Goal: Task Accomplishment & Management: Manage account settings

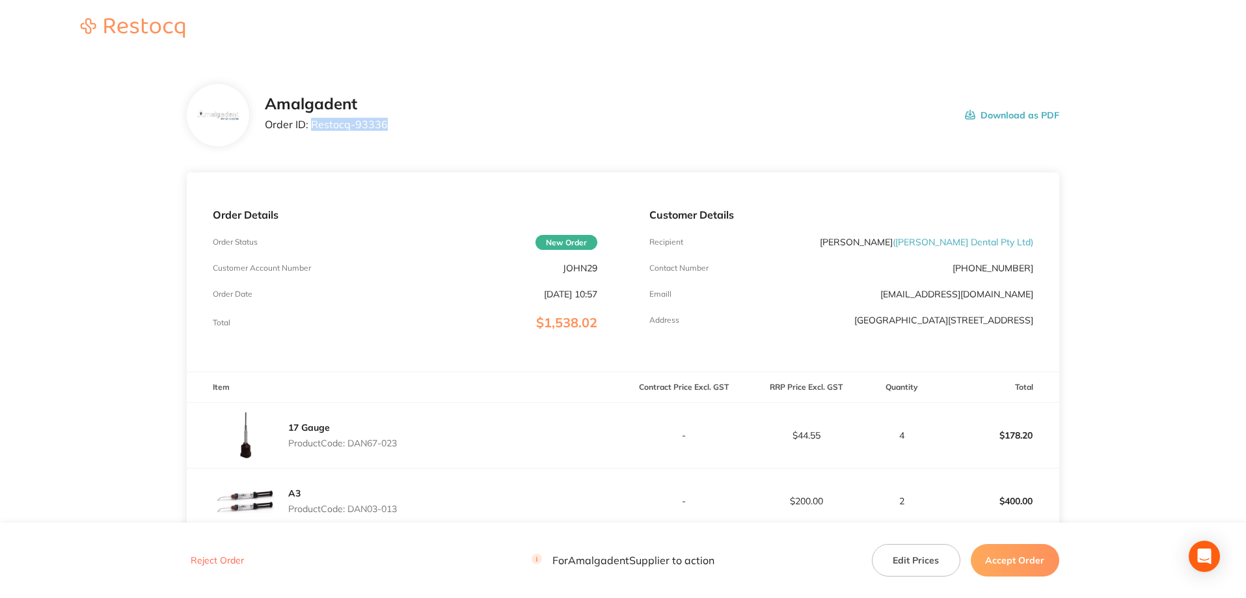
drag, startPoint x: 398, startPoint y: 125, endPoint x: 313, endPoint y: 118, distance: 84.8
click at [313, 118] on div "Amalgadent Order ID: Restocq- 93336 Download as PDF" at bounding box center [662, 115] width 795 height 40
copy p "Restocq- 93336"
click at [91, 133] on main "Amalgadent Order ID: Restocq- 93336 Download as PDF Order Details Order Status …" at bounding box center [623, 476] width 1246 height 836
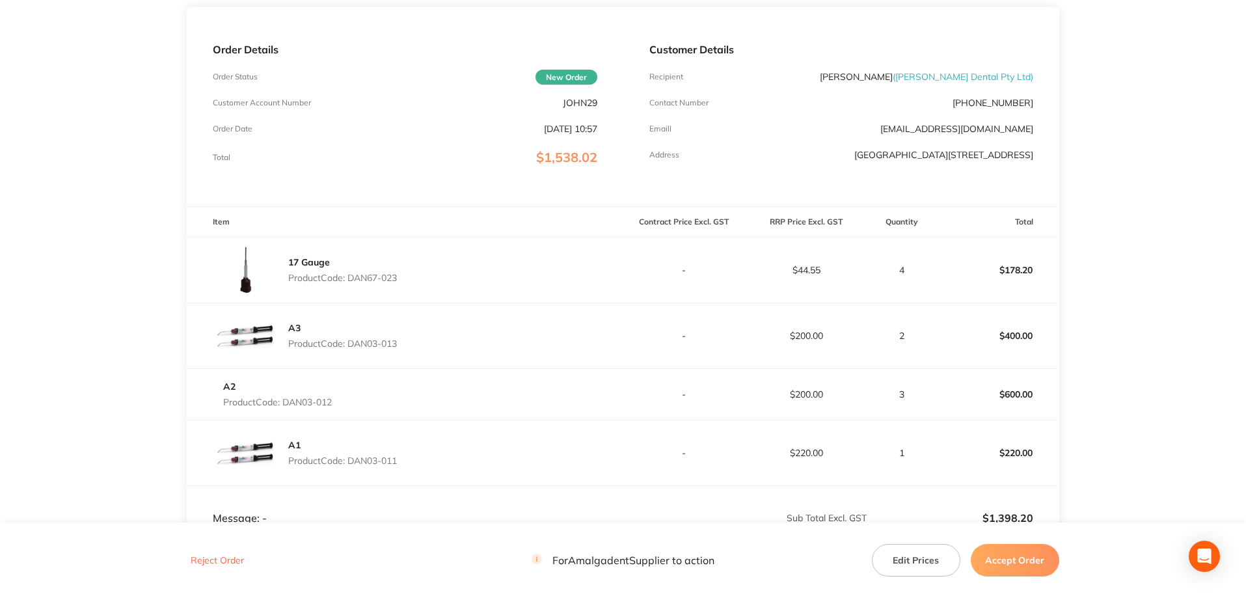
scroll to position [203, 0]
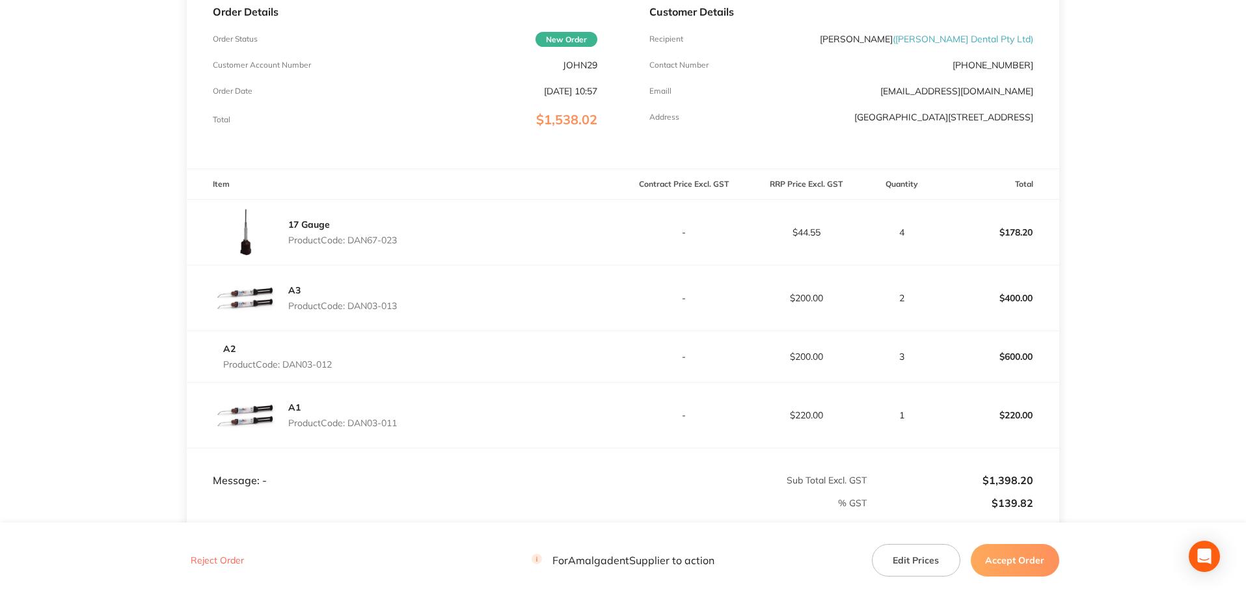
drag, startPoint x: 420, startPoint y: 245, endPoint x: 352, endPoint y: 240, distance: 68.5
click at [352, 240] on div "17 Gauge Product Code: DAN67-023" at bounding box center [405, 232] width 436 height 65
copy p "DAN67-023"
click at [1102, 294] on main "Amalgadent Order ID: Restocq- 93336 Download as PDF Order Details Order Status …" at bounding box center [623, 273] width 1246 height 836
drag, startPoint x: 429, startPoint y: 314, endPoint x: 352, endPoint y: 310, distance: 76.9
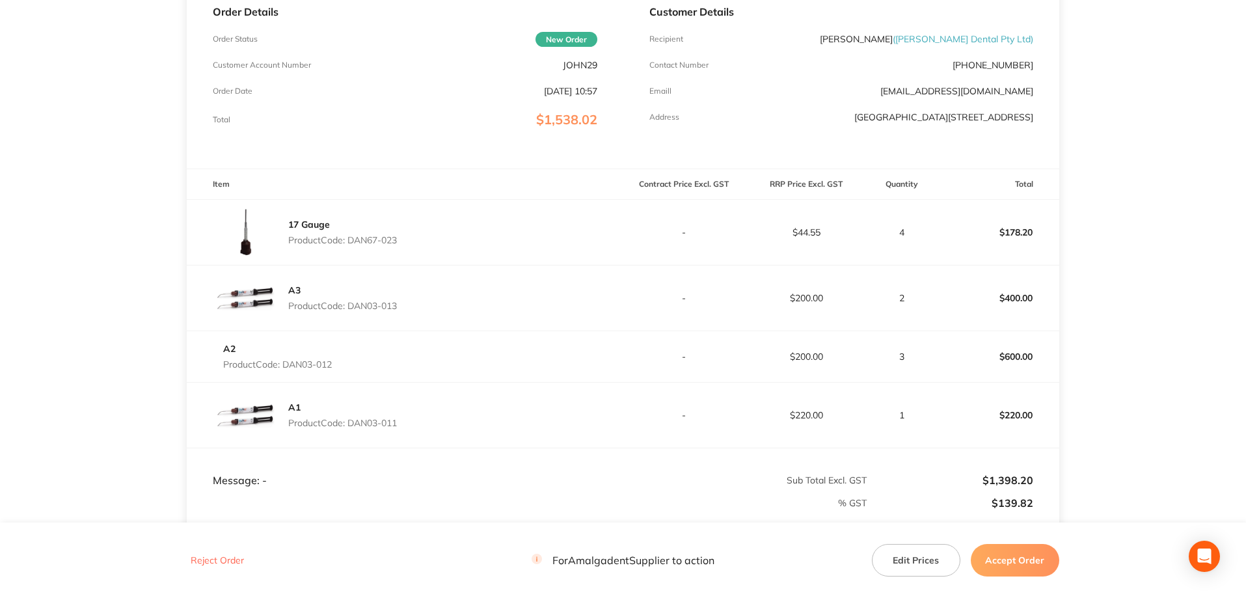
click at [352, 310] on div "A3 Product Code: DAN03-013" at bounding box center [405, 297] width 436 height 65
copy p "DAN03-013"
drag, startPoint x: 1162, startPoint y: 353, endPoint x: 1085, endPoint y: 358, distance: 77.6
click at [1162, 353] on main "Amalgadent Order ID: Restocq- 93336 Download as PDF Order Details Order Status …" at bounding box center [623, 273] width 1246 height 836
drag, startPoint x: 347, startPoint y: 371, endPoint x: 285, endPoint y: 370, distance: 61.8
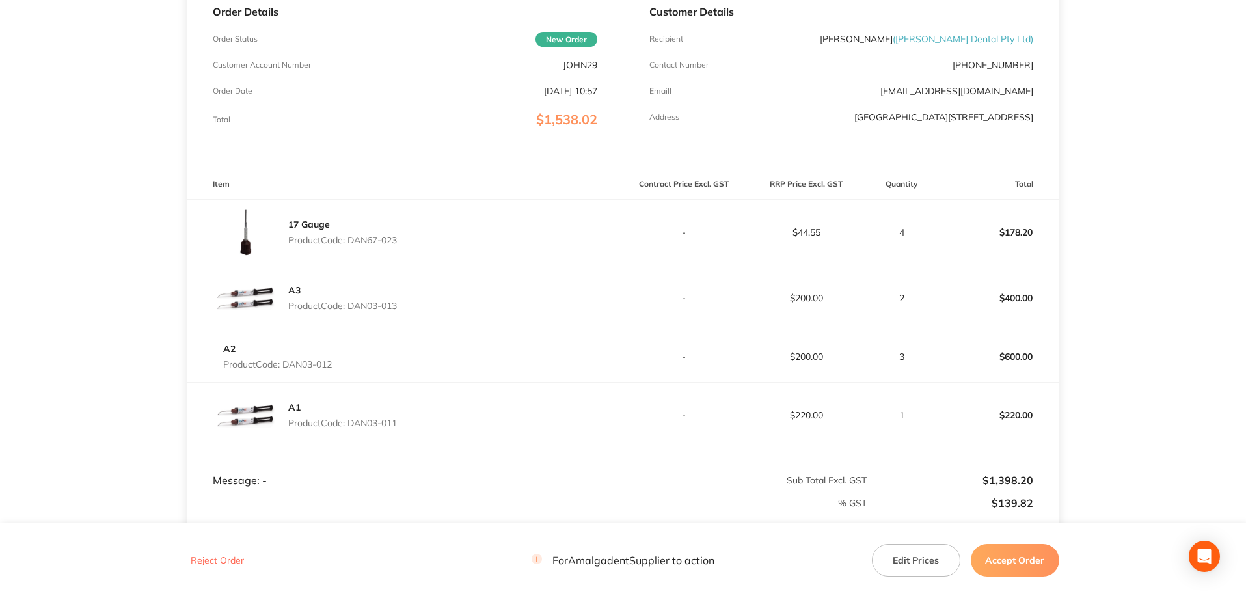
click at [285, 370] on div "A2 Product Code: DAN03-012" at bounding box center [405, 356] width 436 height 36
copy p "DAN03-012"
click at [1131, 290] on main "Amalgadent Order ID: Restocq- 93336 Download as PDF Order Details Order Status …" at bounding box center [623, 273] width 1246 height 836
drag, startPoint x: 419, startPoint y: 431, endPoint x: 353, endPoint y: 428, distance: 66.5
click at [353, 428] on div "A1 Product Code: DAN03-011" at bounding box center [405, 415] width 436 height 65
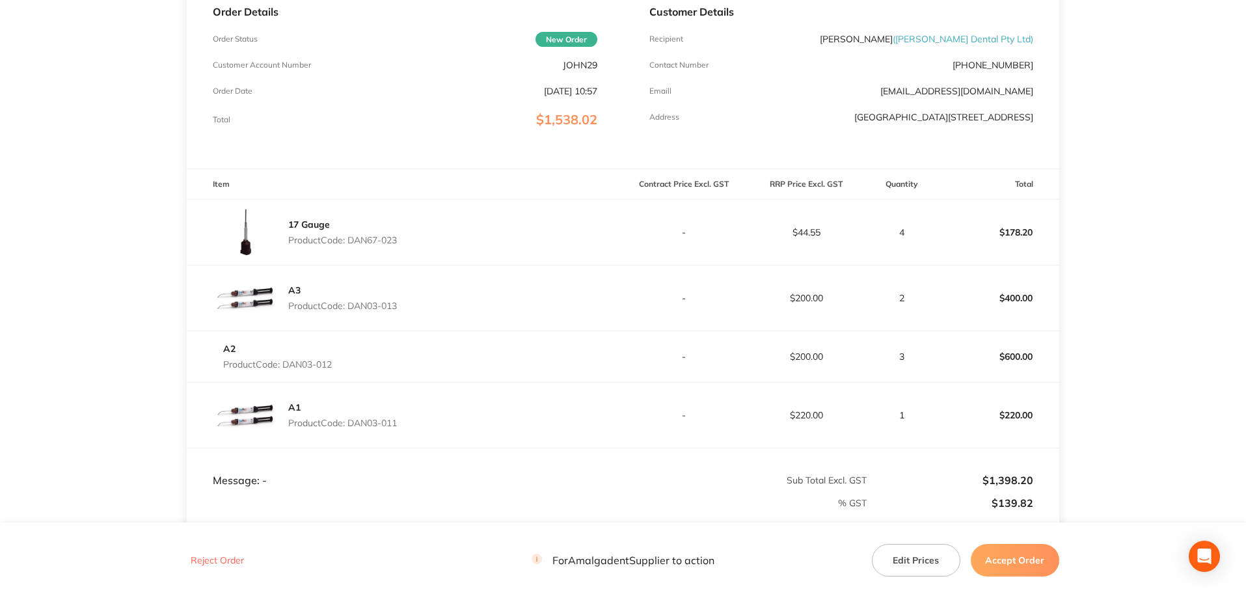
copy p "DAN03-011"
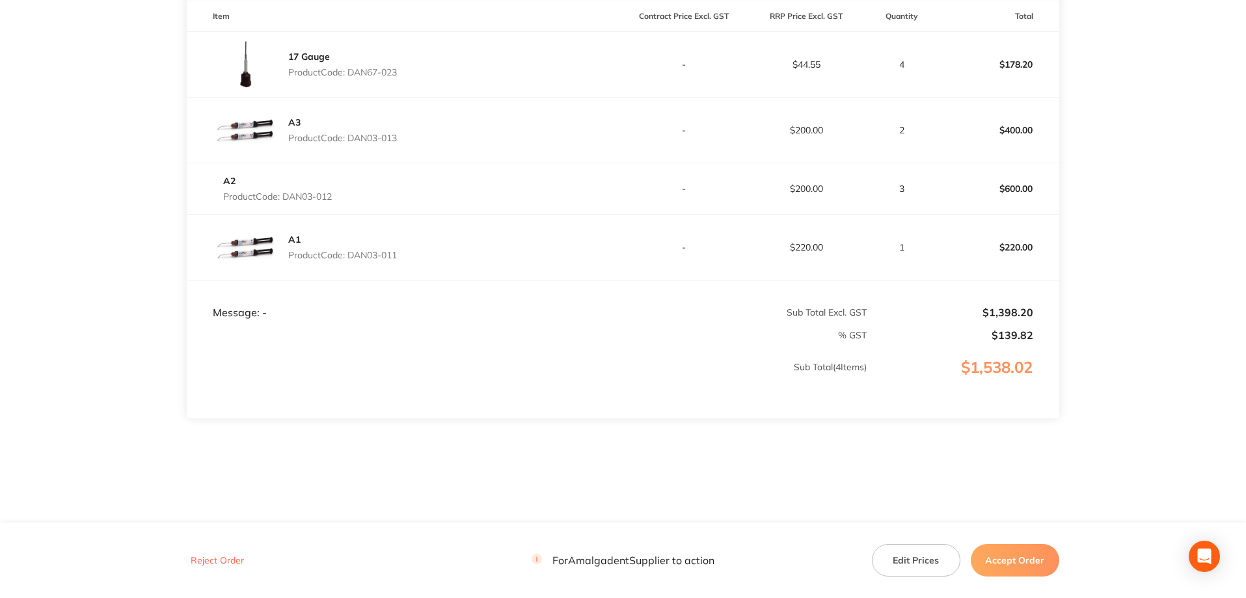
click at [839, 258] on td "$220.00" at bounding box center [806, 247] width 122 height 66
click at [1063, 213] on main "Amalgadent Order ID: Restocq- 93336 Download as PDF Order Details Order Status …" at bounding box center [623, 105] width 1246 height 836
click at [1009, 563] on button "Accept Order" at bounding box center [1015, 560] width 88 height 33
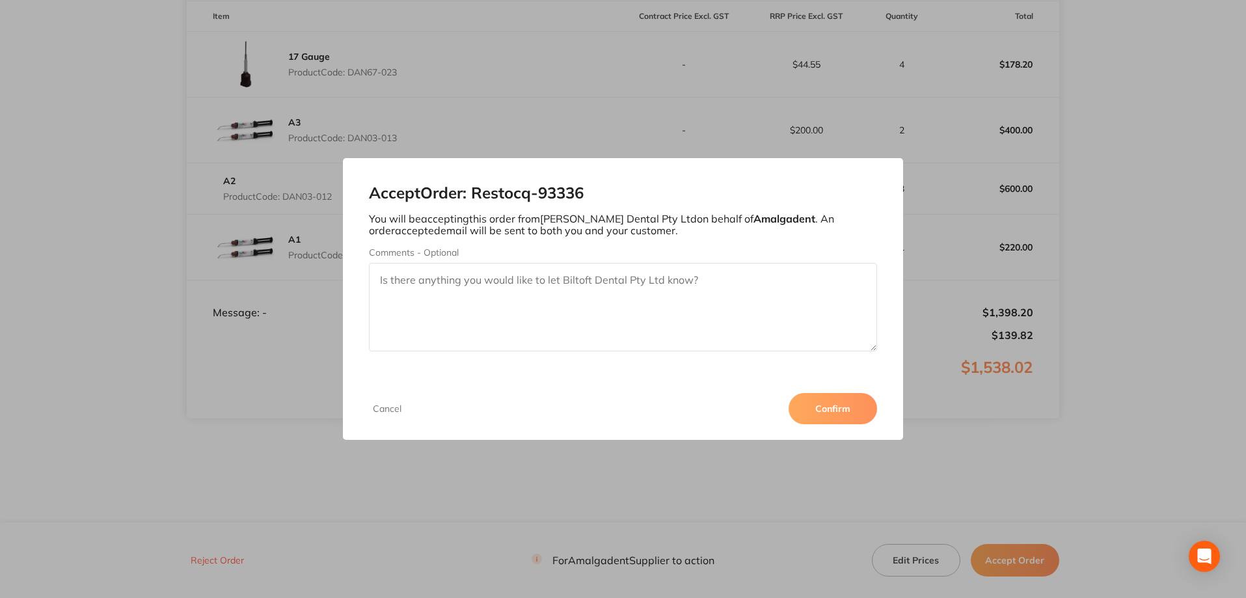
click at [825, 406] on button "Confirm" at bounding box center [833, 408] width 88 height 31
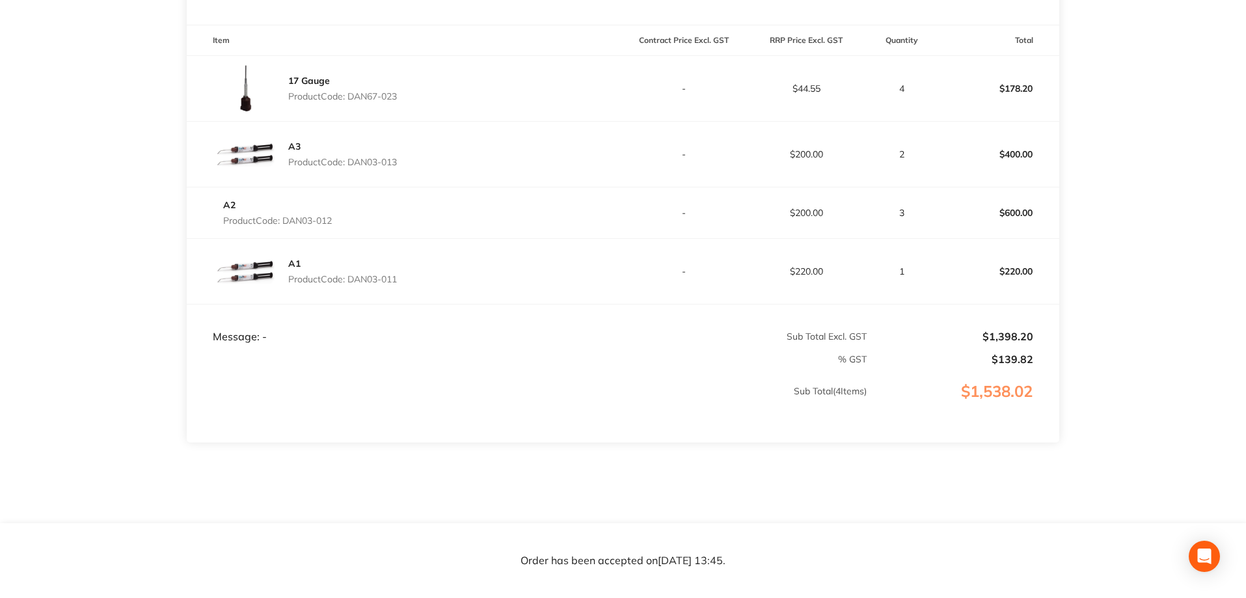
scroll to position [0, 0]
